Goal: Understand site structure: Grasp the organization and layout of the website

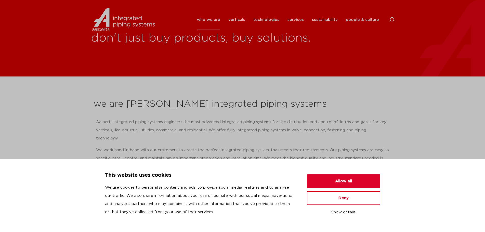
click at [353, 198] on div "This website uses cookies We use cookies to personalise content and ads, to pro…" at bounding box center [242, 195] width 275 height 48
click at [347, 203] on button "Deny" at bounding box center [343, 198] width 73 height 14
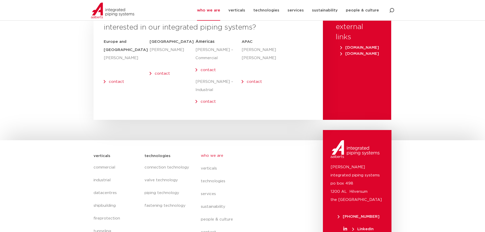
scroll to position [2101, 0]
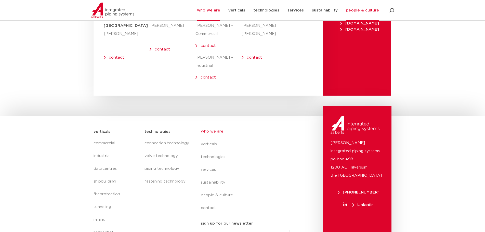
click at [364, 15] on link "people & culture" at bounding box center [362, 10] width 33 height 21
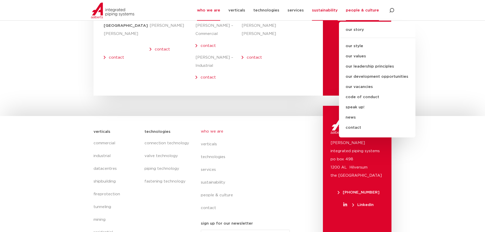
click at [323, 11] on link "sustainability" at bounding box center [325, 10] width 26 height 21
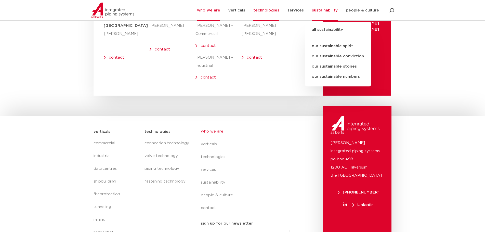
click at [279, 11] on link "technologies" at bounding box center [267, 10] width 26 height 21
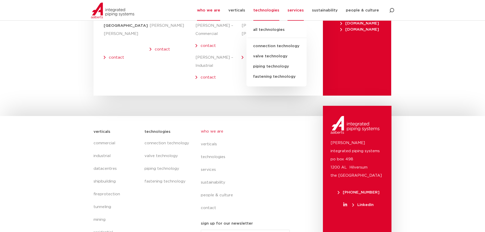
click at [293, 10] on link "services" at bounding box center [296, 10] width 16 height 21
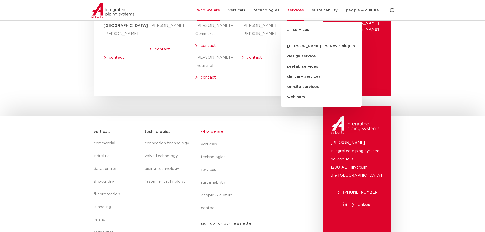
click at [254, 10] on li "technologies all technologies connection technology valve technology piping tec…" at bounding box center [266, 10] width 34 height 21
click at [243, 10] on link "verticals" at bounding box center [237, 10] width 17 height 21
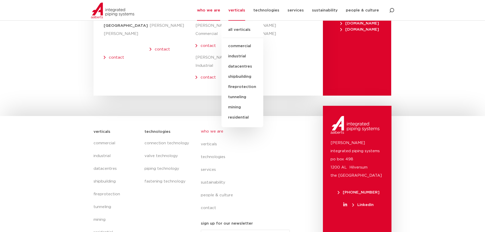
click at [215, 14] on link "who we are" at bounding box center [208, 10] width 23 height 21
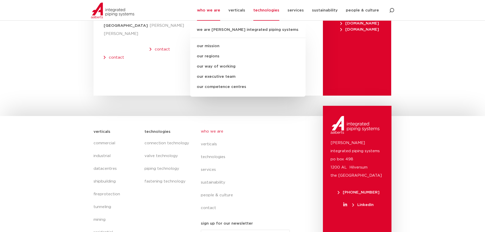
click at [266, 12] on link "technologies" at bounding box center [267, 10] width 26 height 21
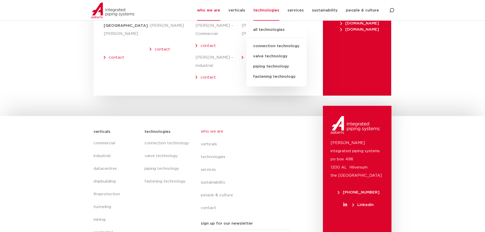
click at [272, 125] on link "who we are" at bounding box center [247, 131] width 93 height 13
